Goal: Information Seeking & Learning: Learn about a topic

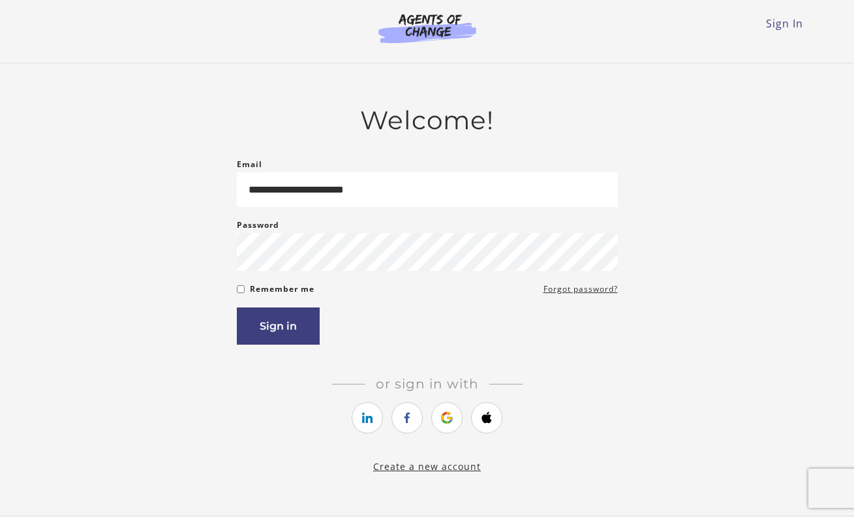
type input "**********"
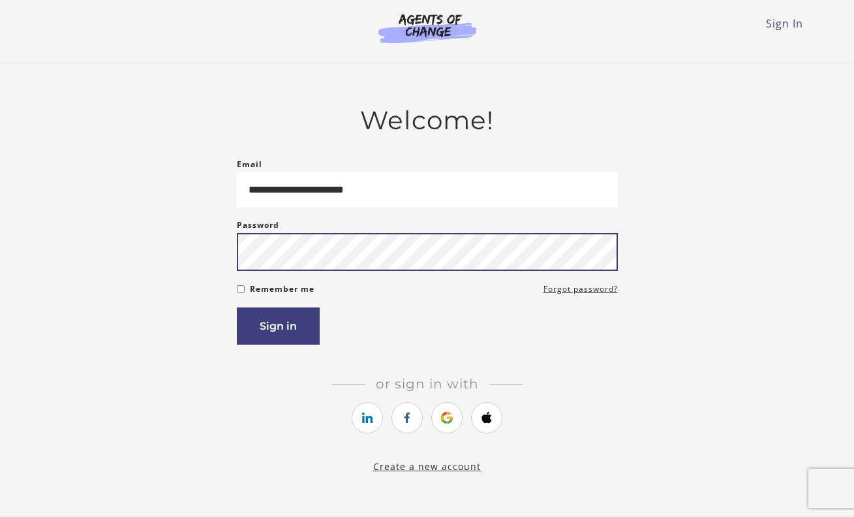
click at [277, 328] on button "Sign in" at bounding box center [278, 325] width 83 height 37
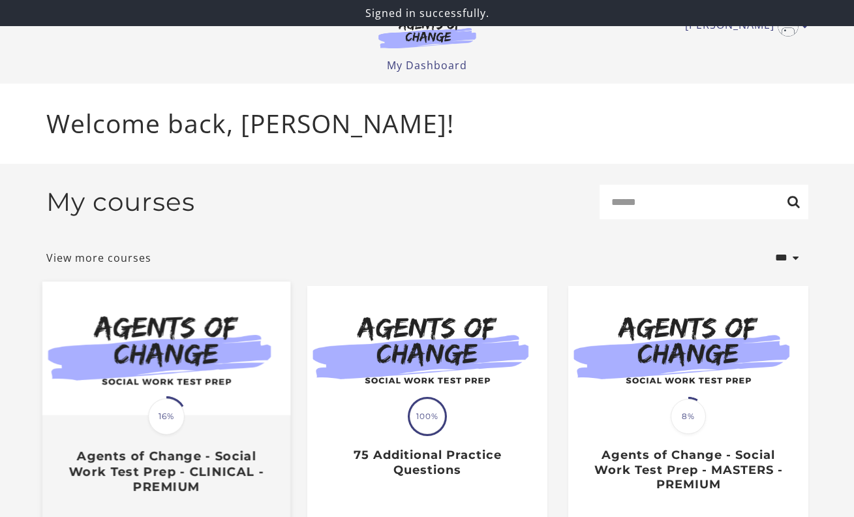
click at [245, 388] on img at bounding box center [166, 348] width 248 height 134
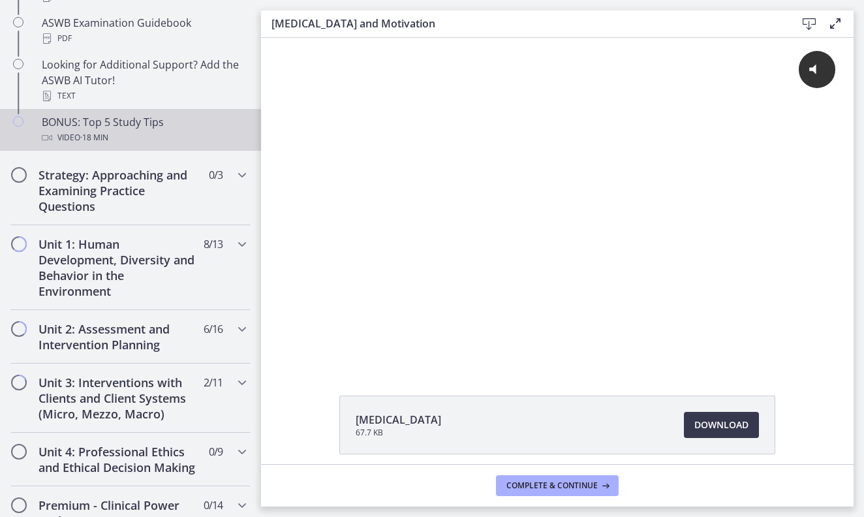
scroll to position [823, 0]
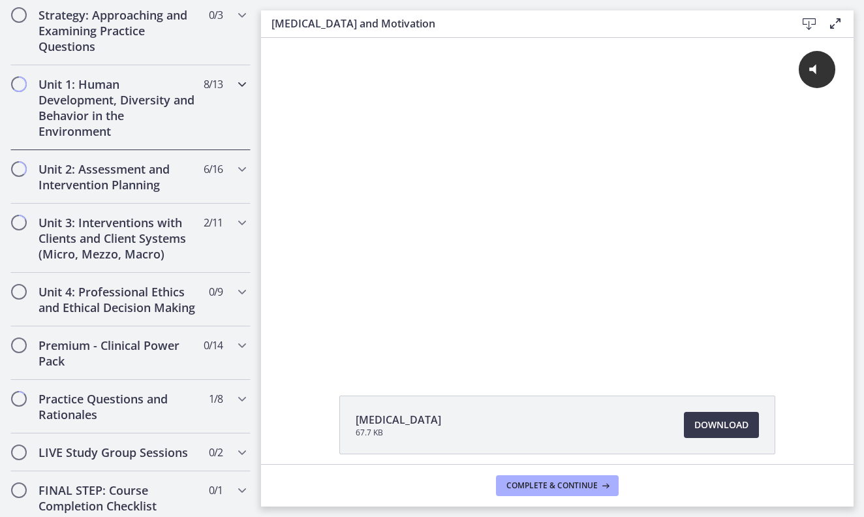
click at [97, 104] on h2 "Unit 1: Human Development, Diversity and Behavior in the Environment" at bounding box center [117, 107] width 159 height 63
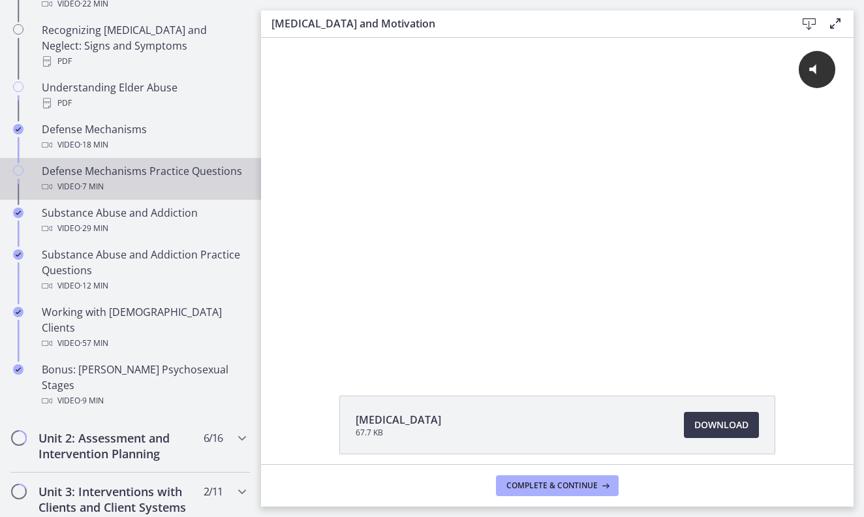
scroll to position [659, 0]
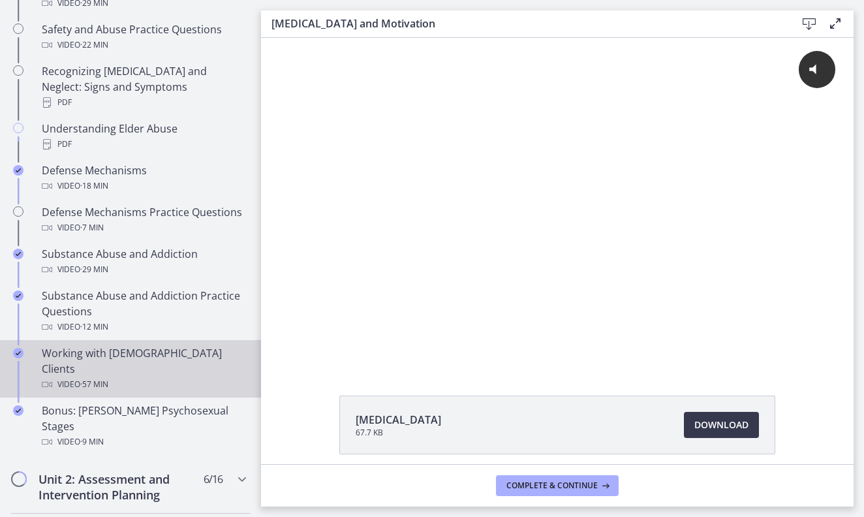
click at [121, 376] on div "Video · 57 min" at bounding box center [144, 384] width 204 height 16
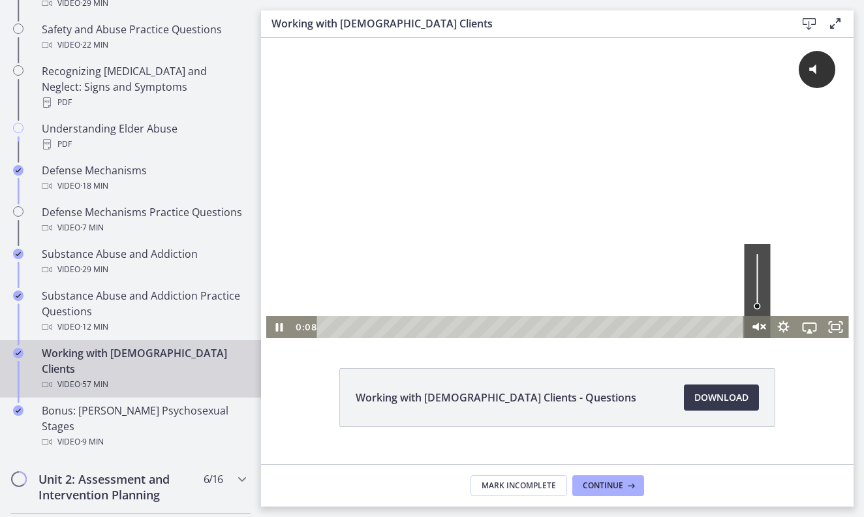
click at [761, 327] on icon "Unmute" at bounding box center [763, 327] width 4 height 4
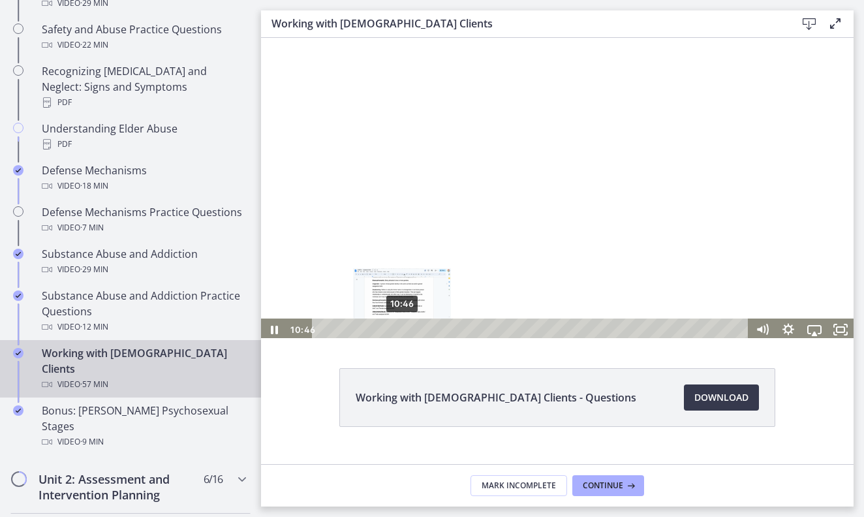
scroll to position [3, 0]
click at [402, 331] on div "10:46" at bounding box center [532, 327] width 421 height 22
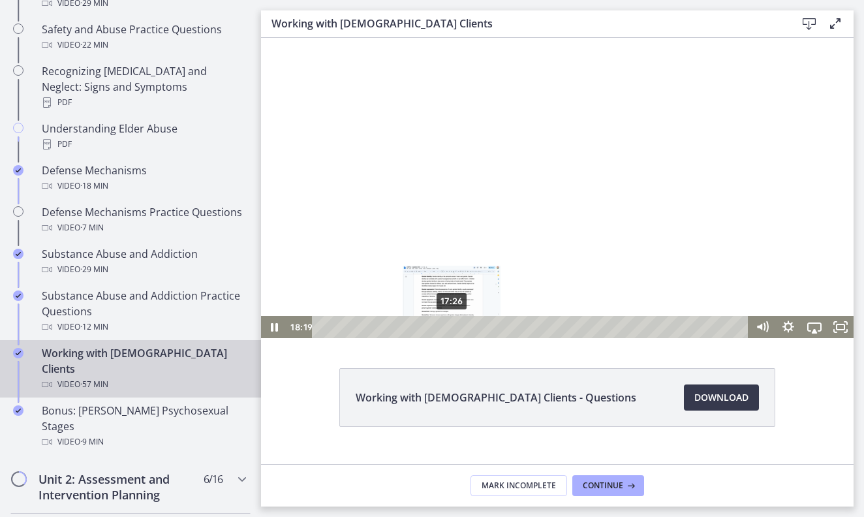
click at [451, 327] on div "17:26" at bounding box center [532, 327] width 421 height 22
click at [455, 329] on div "Playbar" at bounding box center [454, 326] width 7 height 7
click at [269, 331] on icon "Pause" at bounding box center [273, 327] width 31 height 27
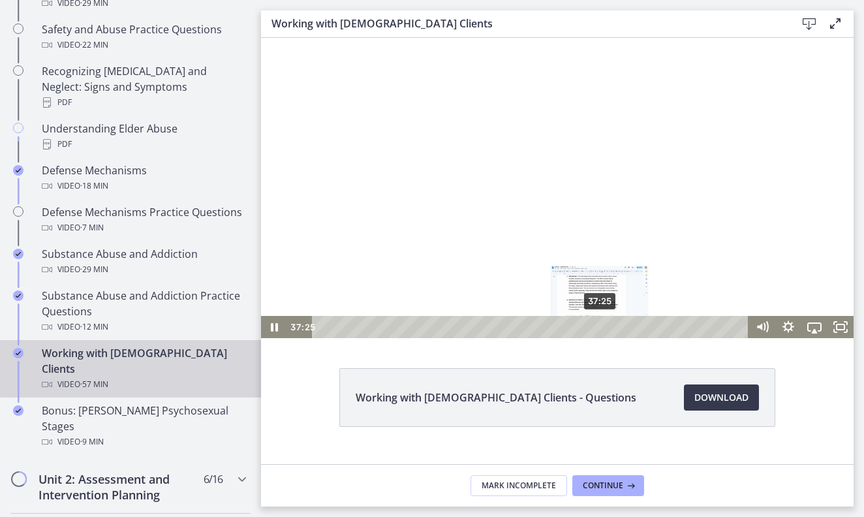
click at [600, 329] on div "37:25" at bounding box center [532, 327] width 421 height 22
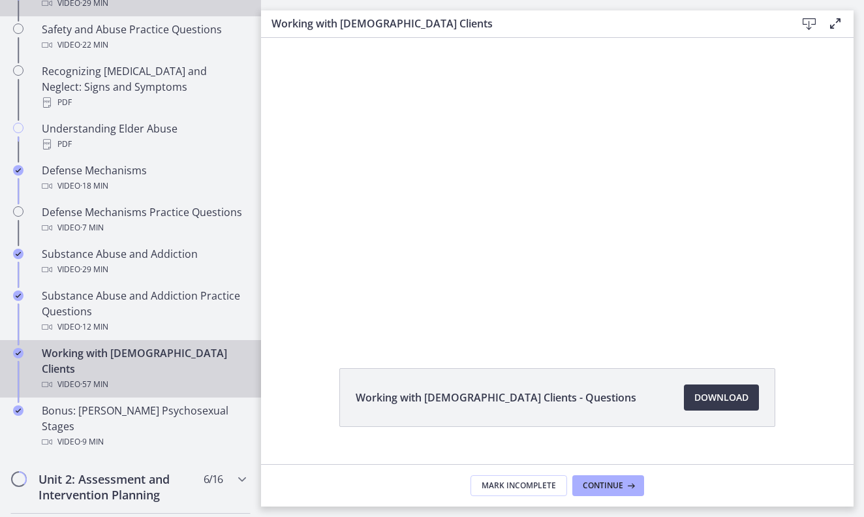
scroll to position [0, 0]
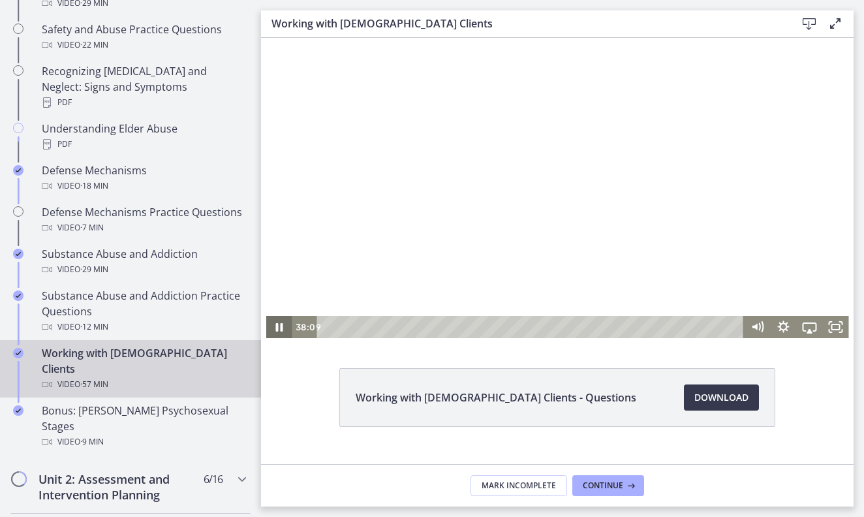
click at [279, 329] on icon "Pause" at bounding box center [279, 327] width 26 height 22
